Goal: Task Accomplishment & Management: Manage account settings

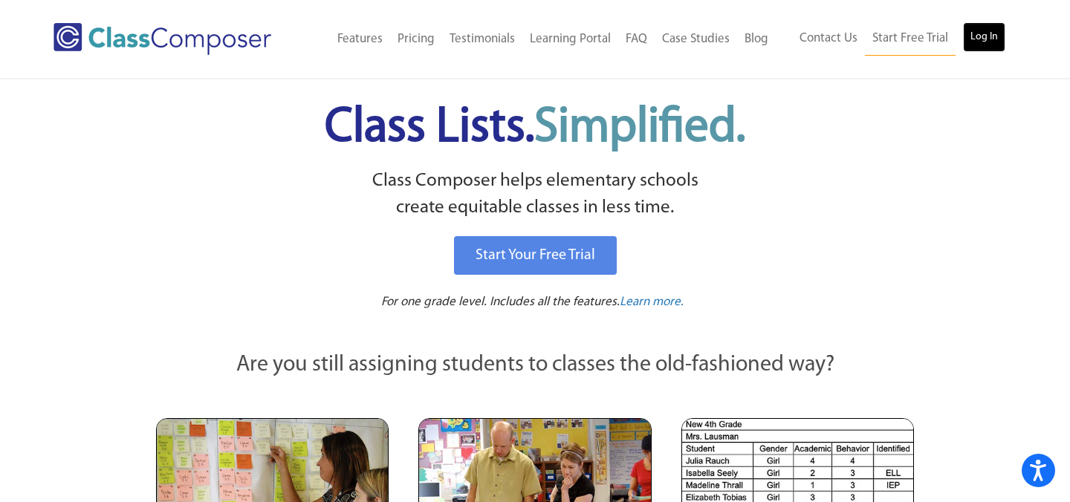
click at [998, 43] on link "Log In" at bounding box center [984, 37] width 42 height 30
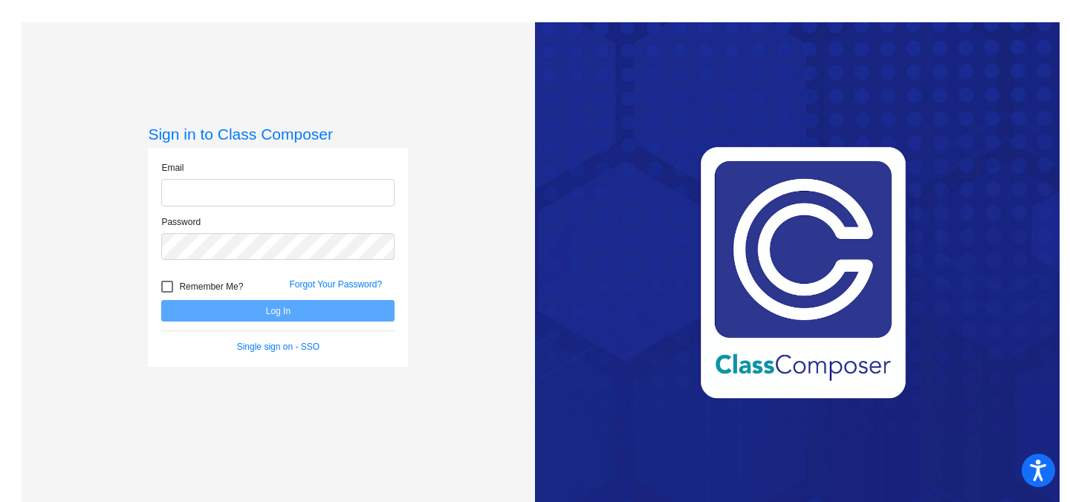
type input "pruszkowski@lasd.net"
click at [166, 286] on div at bounding box center [167, 287] width 12 height 12
click at [166, 293] on input "Remember Me?" at bounding box center [166, 293] width 1 height 1
checkbox input "true"
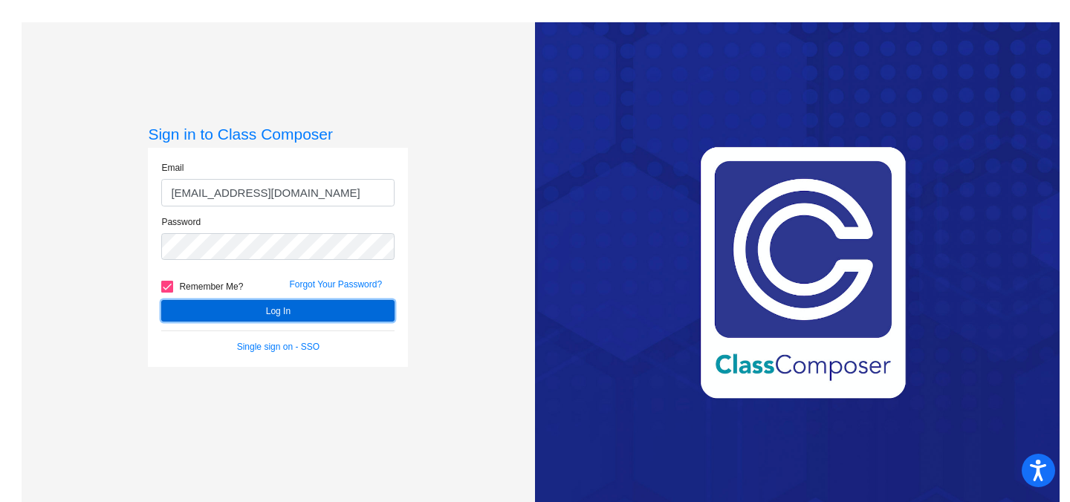
click at [262, 311] on button "Log In" at bounding box center [277, 311] width 233 height 22
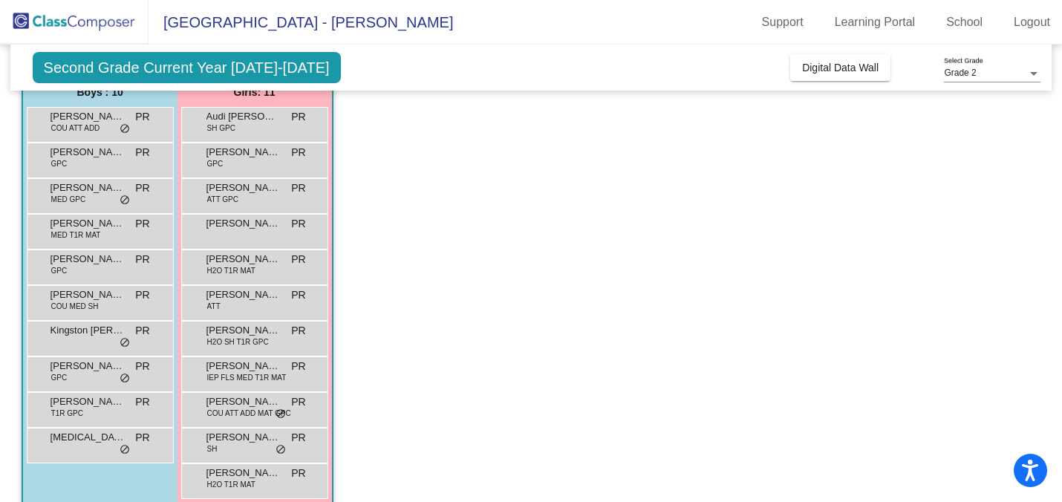
scroll to position [152, 0]
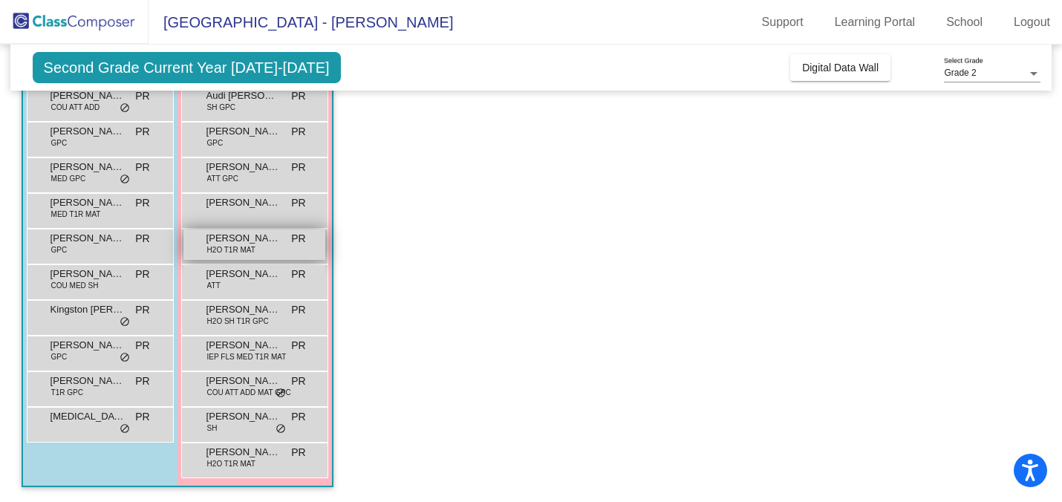
click at [285, 258] on div "Hazel Galarza H2O T1R MAT PR lock do_not_disturb_alt" at bounding box center [254, 245] width 142 height 30
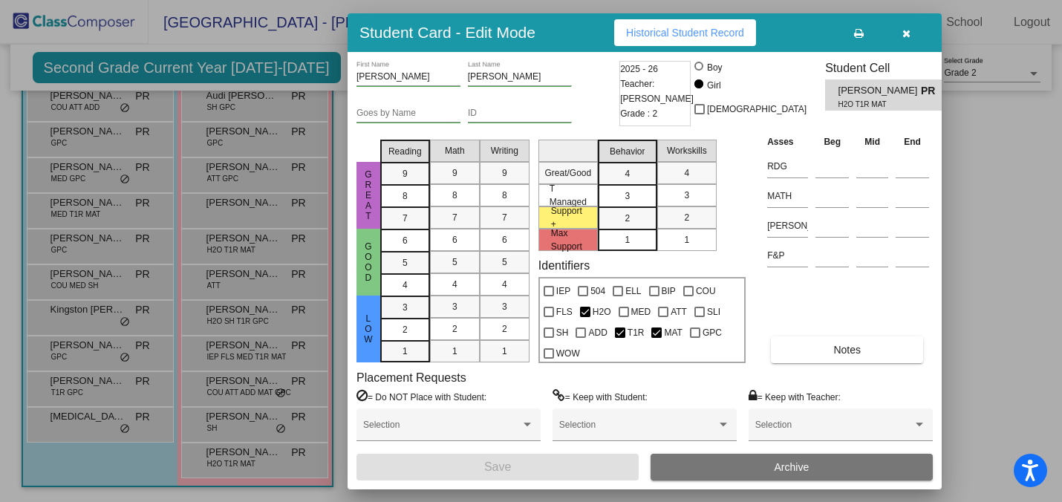
click at [269, 314] on div at bounding box center [531, 251] width 1062 height 502
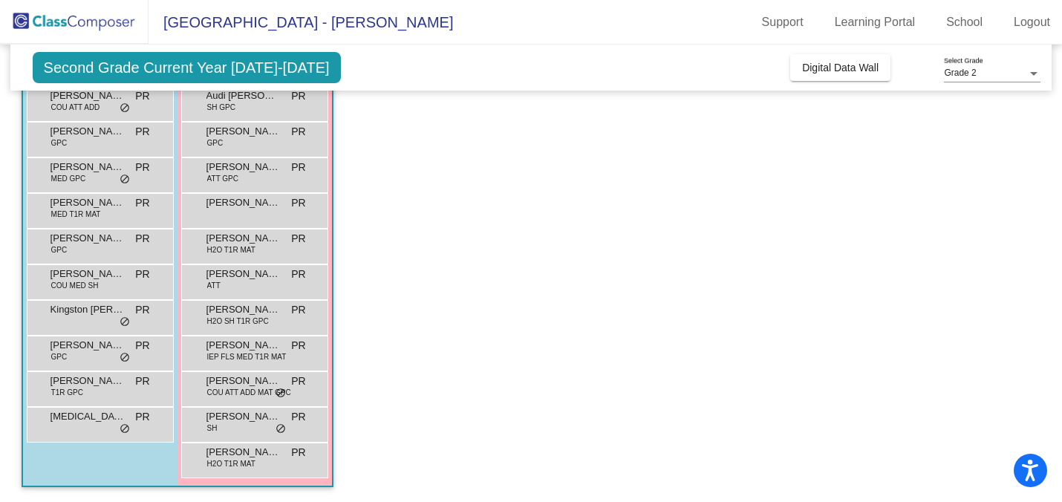
click at [458, 197] on app-classroom "Class 5 picture_as_pdf Patrick Ruszkowski Add Student First Name Last Name Stud…" at bounding box center [532, 246] width 1020 height 513
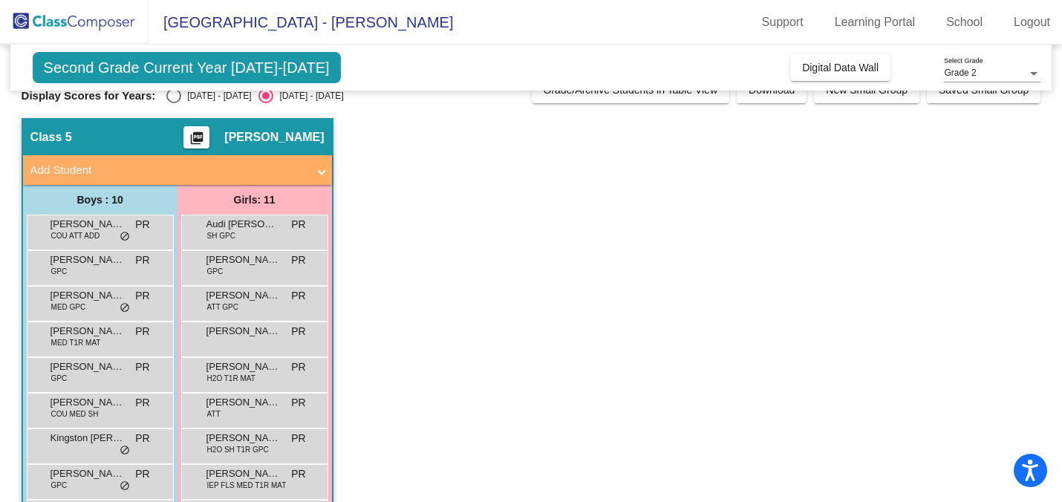
scroll to position [24, 0]
click at [169, 101] on div "Select an option" at bounding box center [173, 95] width 15 height 15
click at [173, 103] on input "2024 - 2025" at bounding box center [173, 103] width 1 height 1
radio input "true"
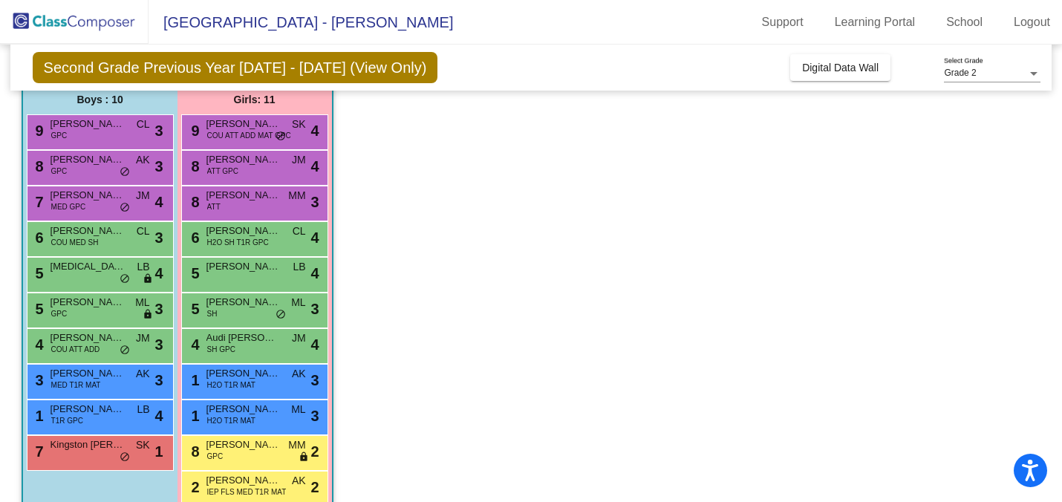
scroll to position [127, 0]
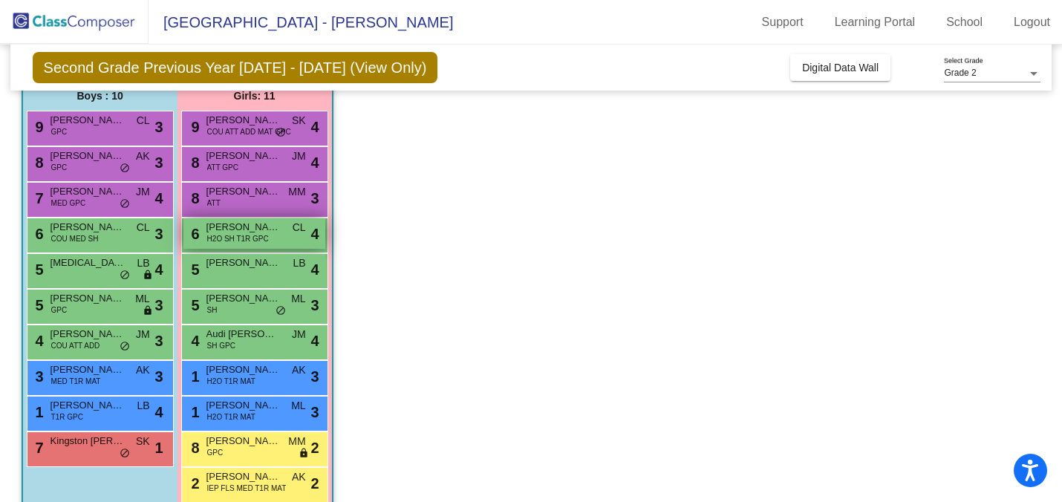
click at [253, 242] on span "H2O SH T1R GPC" at bounding box center [238, 238] width 62 height 11
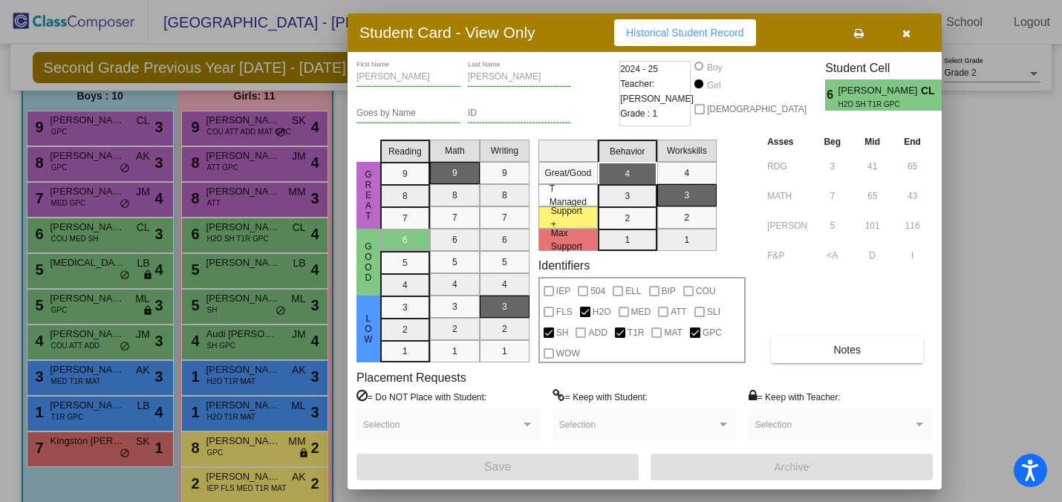
click at [264, 231] on div at bounding box center [531, 251] width 1062 height 502
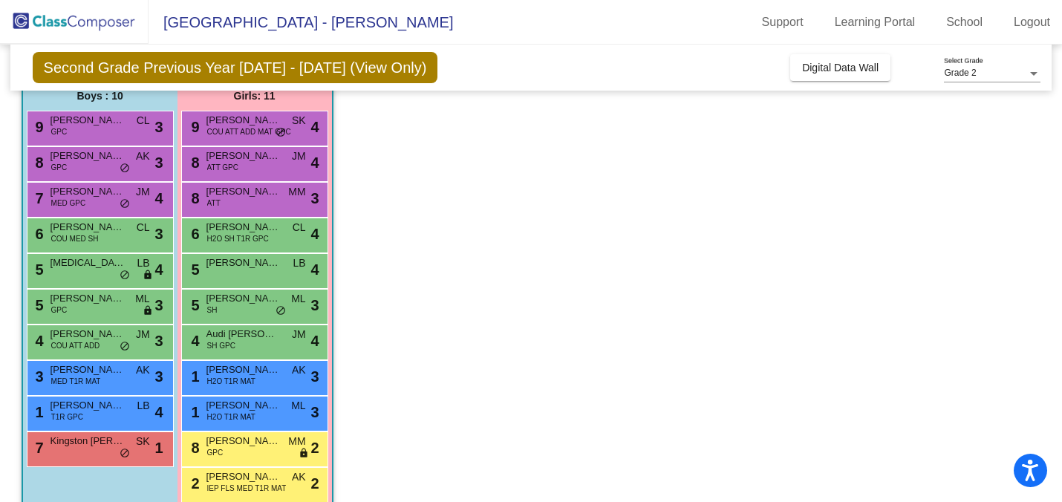
click at [397, 221] on app-classroom "Class 5 picture_as_pdf Patrick Ruszkowski Add Student First Name Last Name Stud…" at bounding box center [532, 270] width 1020 height 513
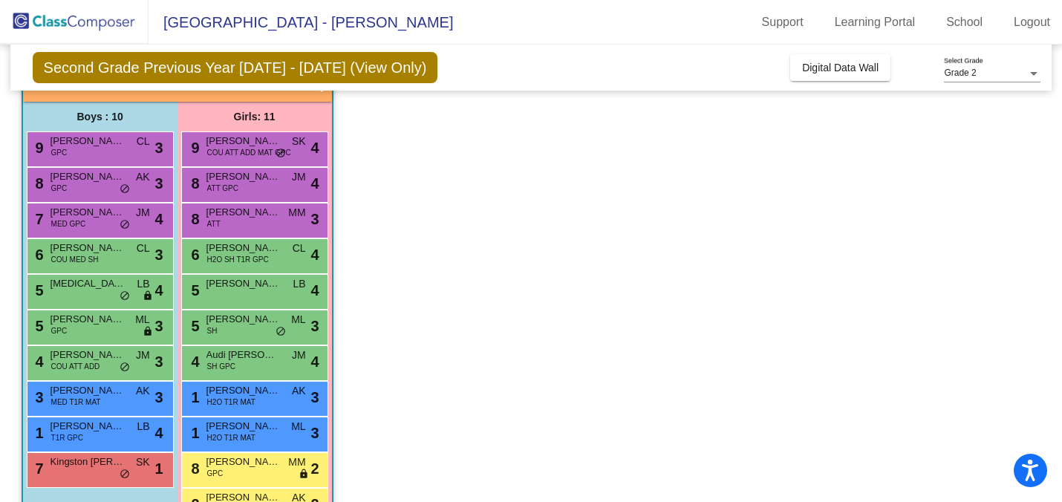
scroll to position [115, 0]
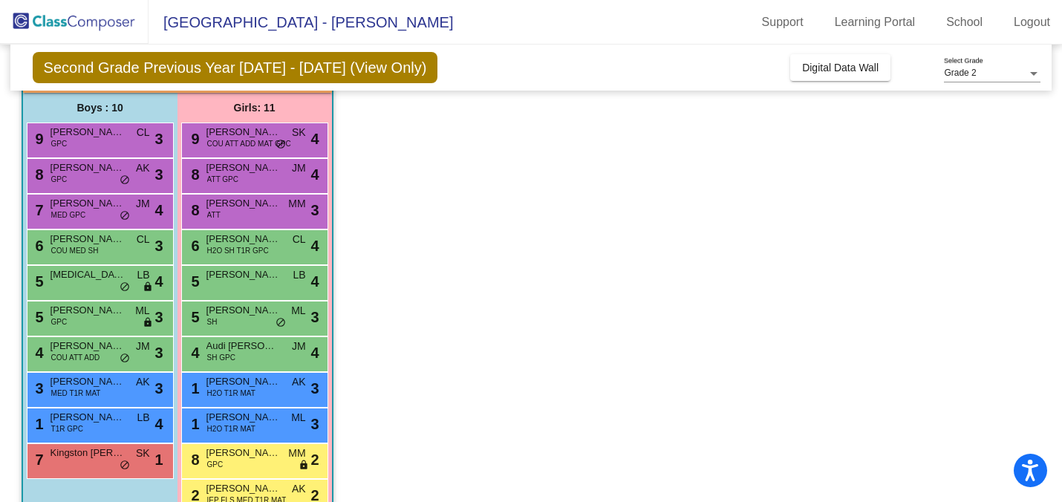
click at [764, 290] on app-classroom "Class 5 picture_as_pdf Patrick Ruszkowski Add Student First Name Last Name Stud…" at bounding box center [532, 282] width 1020 height 513
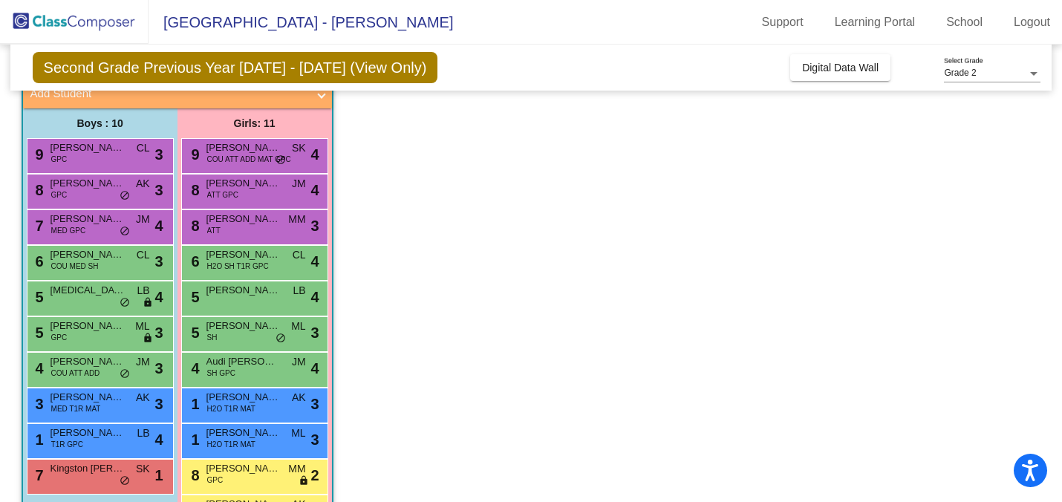
scroll to position [101, 0]
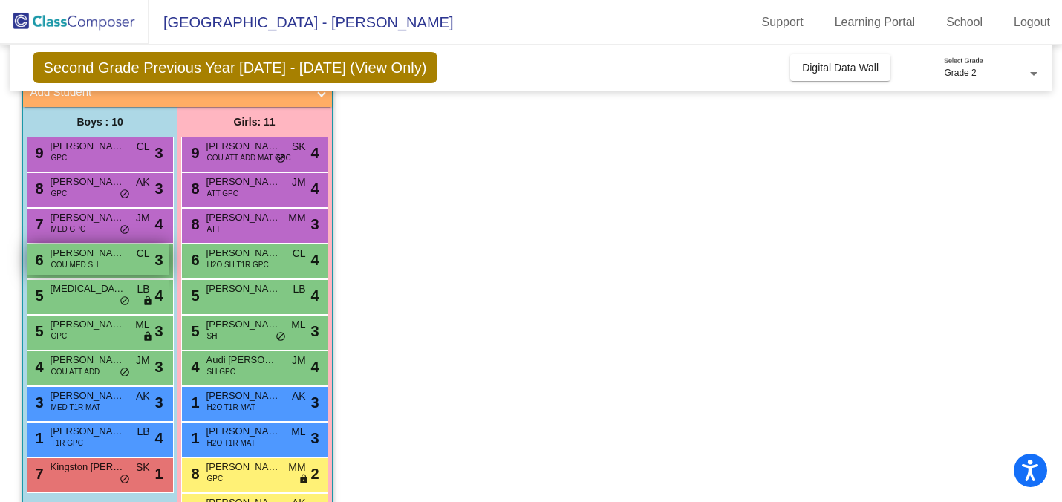
click at [102, 254] on span "Keinan Bue" at bounding box center [88, 253] width 74 height 15
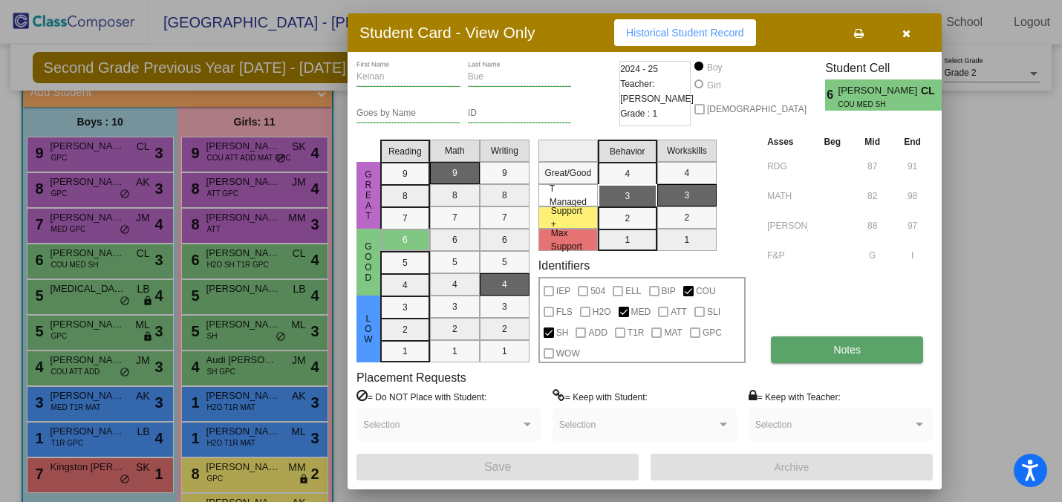
click at [833, 349] on span "Notes" at bounding box center [846, 350] width 27 height 12
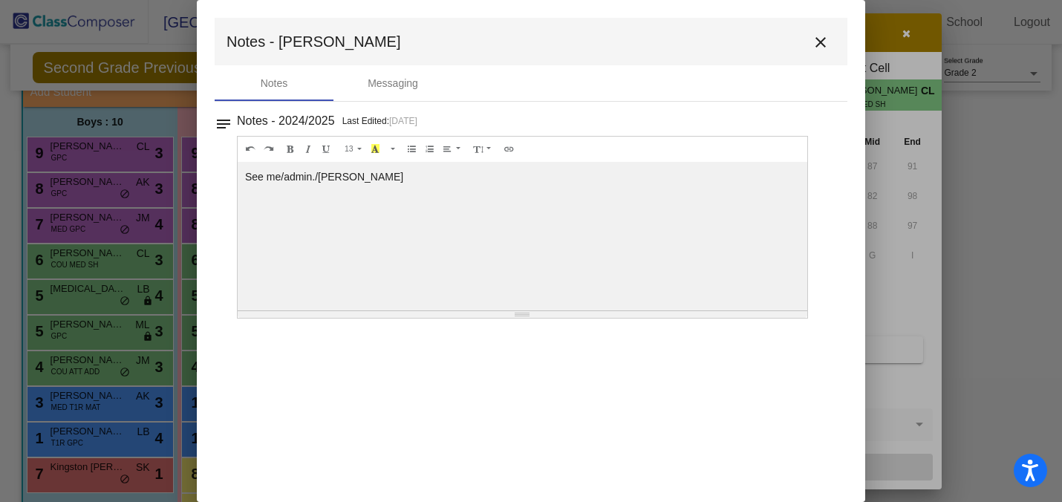
click at [815, 43] on mat-icon "close" at bounding box center [821, 42] width 18 height 18
